Goal: Check status: Check status

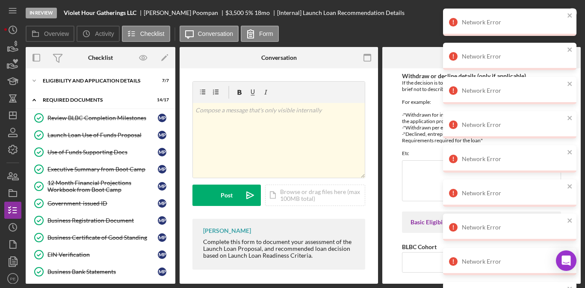
scroll to position [201, 0]
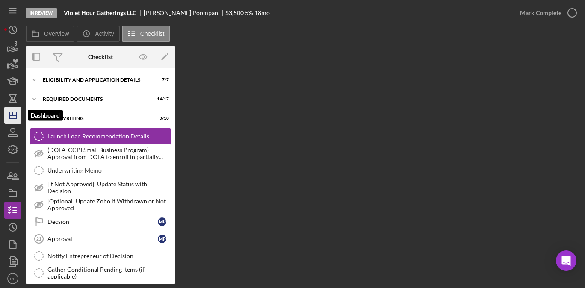
click at [11, 119] on polygon "button" at bounding box center [12, 115] width 7 height 7
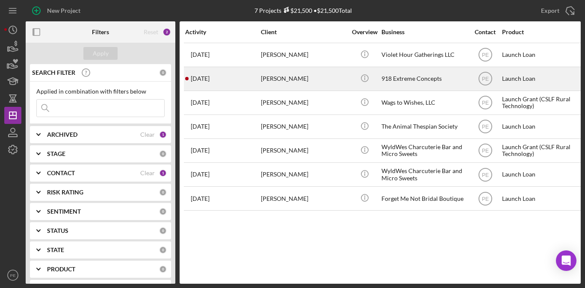
click at [240, 78] on div "[DATE] [PERSON_NAME]" at bounding box center [222, 79] width 75 height 23
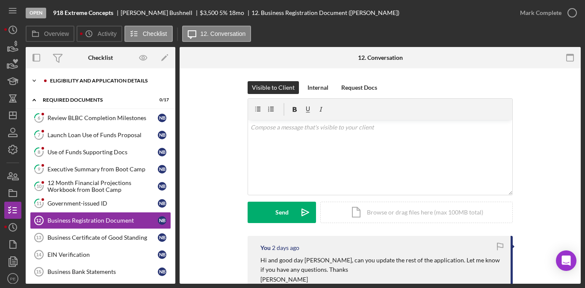
click at [62, 80] on div "Eligibility and Application Details" at bounding box center [107, 80] width 115 height 5
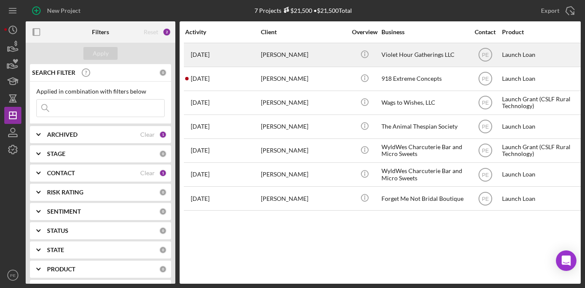
click at [289, 61] on div "[PERSON_NAME]" at bounding box center [304, 55] width 86 height 23
